Goal: Complete application form

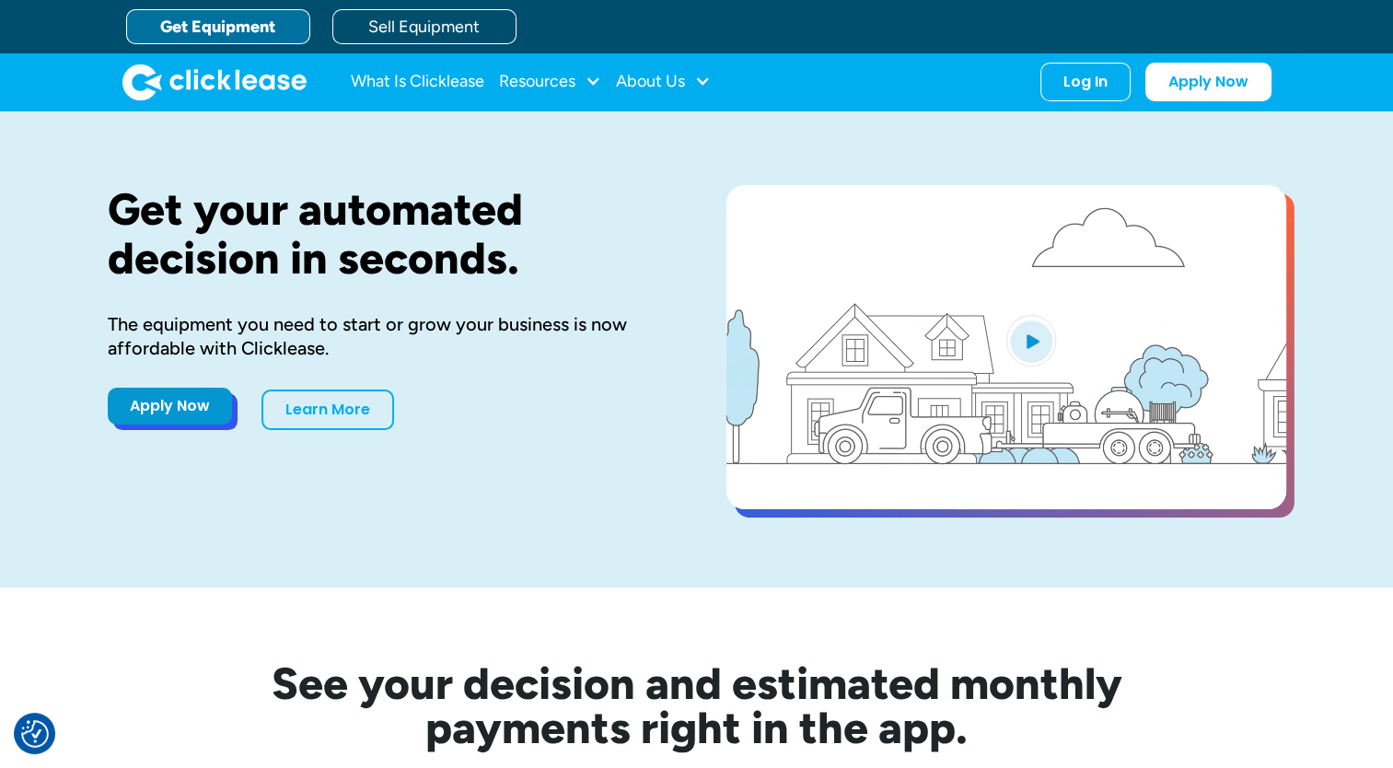
click at [202, 407] on link "Apply Now" at bounding box center [170, 405] width 124 height 37
